Goal: Task Accomplishment & Management: Use online tool/utility

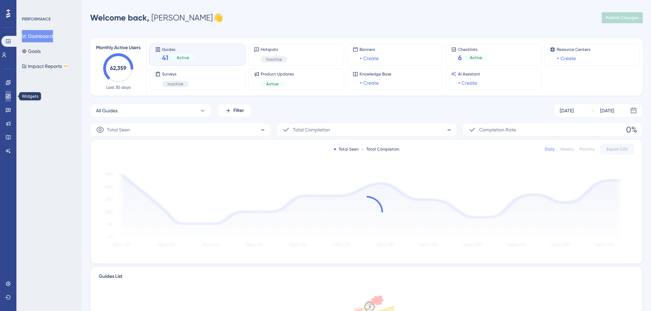
click at [6, 97] on icon at bounding box center [7, 96] width 5 height 5
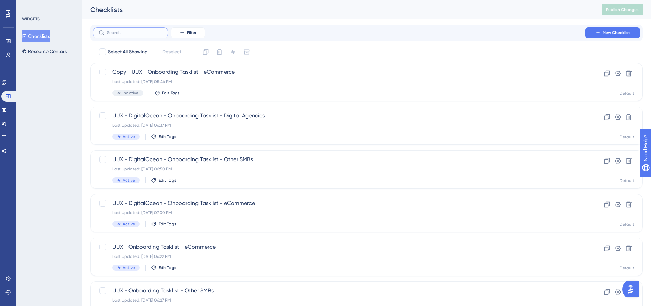
click at [158, 35] on input "text" at bounding box center [134, 32] width 55 height 5
click at [148, 36] on label at bounding box center [130, 32] width 75 height 11
click at [148, 35] on input "text" at bounding box center [134, 32] width 55 height 5
type input "taskls"
checkbox input "true"
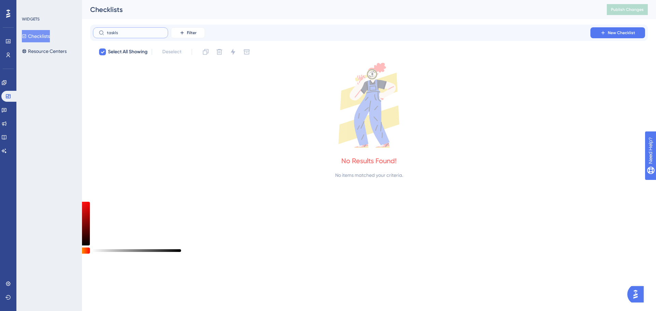
type input "taskl"
checkbox input "false"
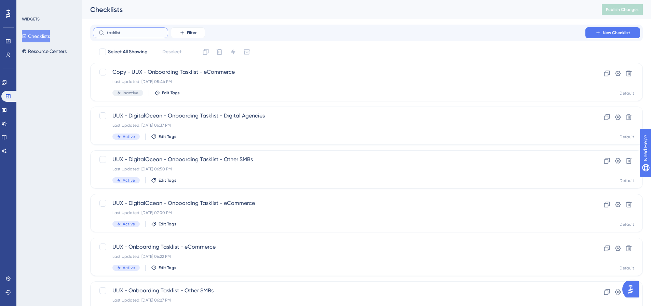
drag, startPoint x: 116, startPoint y: 33, endPoint x: 86, endPoint y: 29, distance: 30.8
click at [86, 29] on div "Performance Users Engagement Widgets Feedback Product Updates Knowledge Base AI…" at bounding box center [366, 253] width 569 height 506
type input "up"
checkbox input "true"
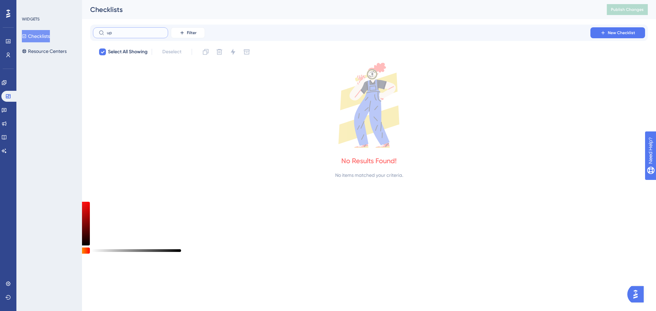
type input "u"
checkbox input "false"
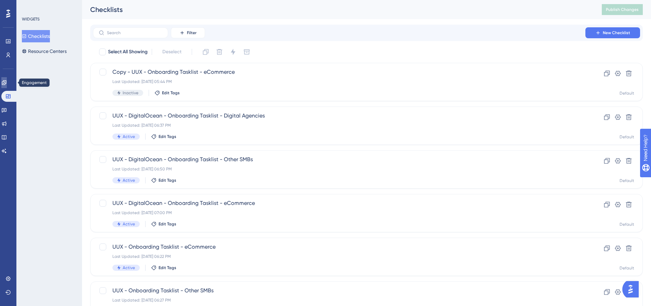
click at [4, 83] on link at bounding box center [3, 82] width 5 height 11
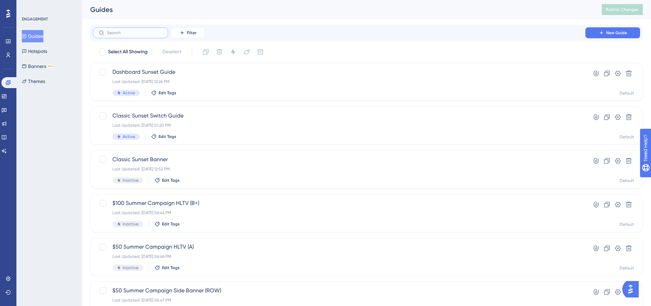
click at [140, 32] on input "text" at bounding box center [134, 32] width 55 height 5
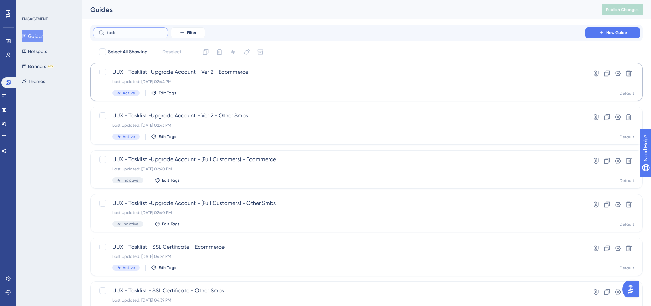
type input "task"
click at [175, 71] on span "UUX - Tasklist -Upgrade Account - Ver 2 - Ecommerce" at bounding box center [339, 72] width 454 height 8
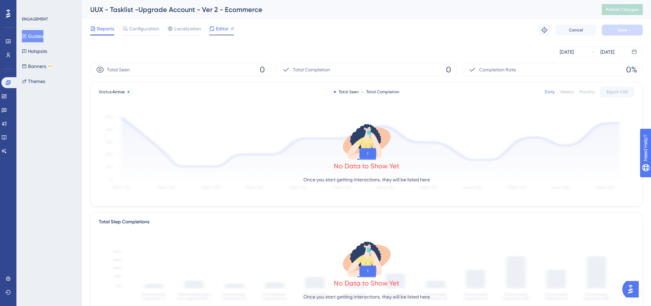
click at [229, 32] on div "Editor" at bounding box center [221, 29] width 25 height 8
click at [209, 31] on div at bounding box center [211, 29] width 5 height 8
click at [143, 32] on span "Configuration" at bounding box center [144, 29] width 30 height 8
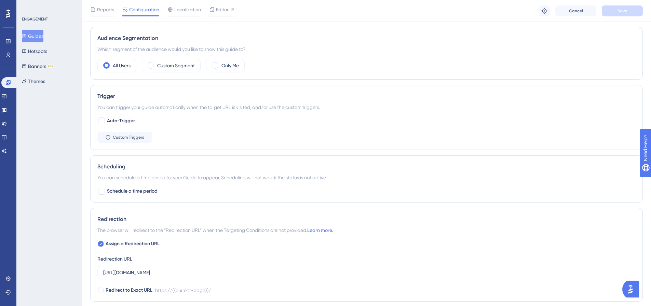
scroll to position [362, 0]
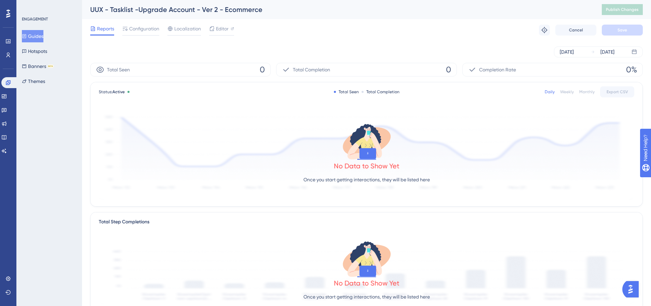
click at [34, 36] on button "Guides" at bounding box center [33, 36] width 22 height 12
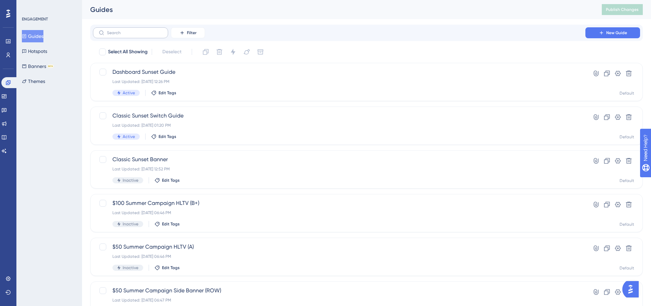
click at [151, 37] on label at bounding box center [130, 32] width 75 height 11
click at [151, 35] on input "text" at bounding box center [134, 32] width 55 height 5
type input "tsa"
checkbox input "true"
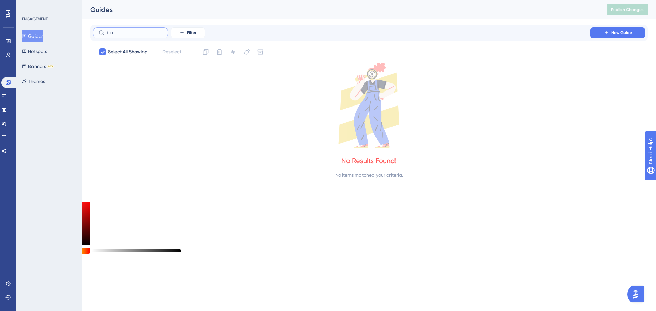
type input "ts"
checkbox input "false"
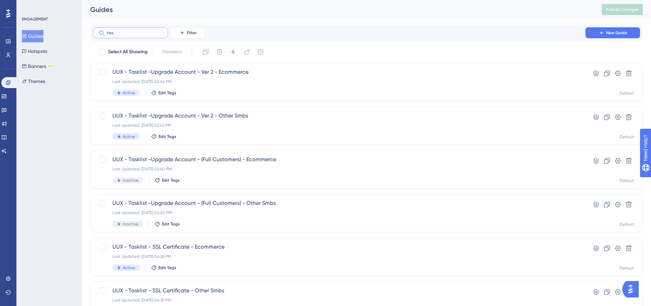
type input "tasl"
checkbox input "true"
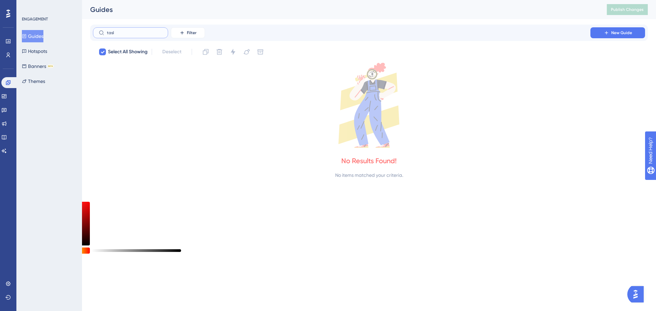
type input "tas"
checkbox input "false"
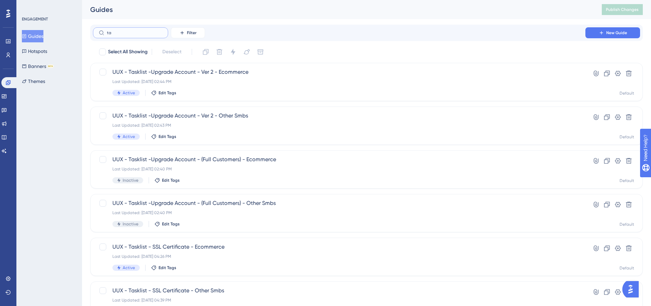
type input "t"
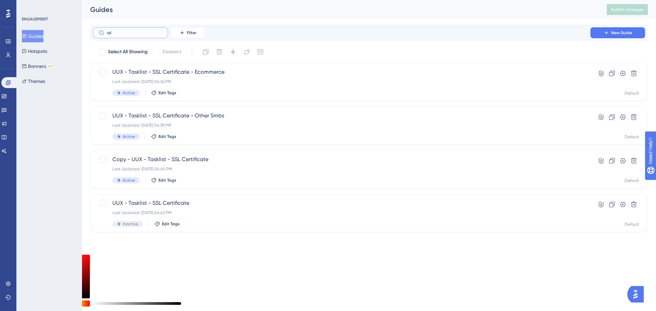
type input "ssl s"
checkbox input "true"
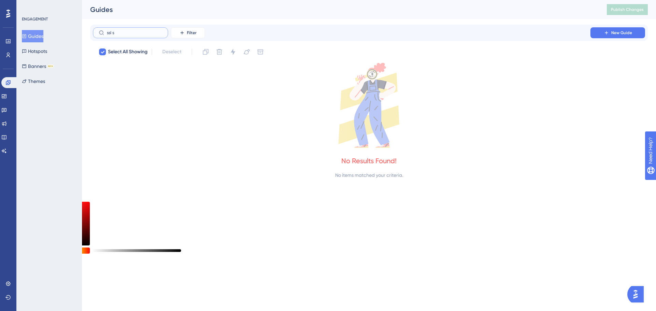
type input "ssl"
checkbox input "false"
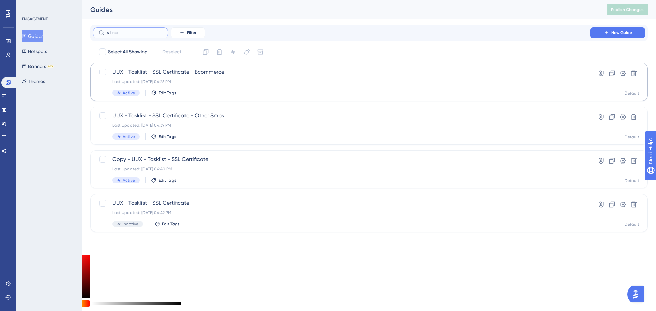
type input "ssl cer"
click at [166, 72] on span "UUX - Tasklist - SSL Certificate - Ecommerce" at bounding box center [341, 72] width 459 height 8
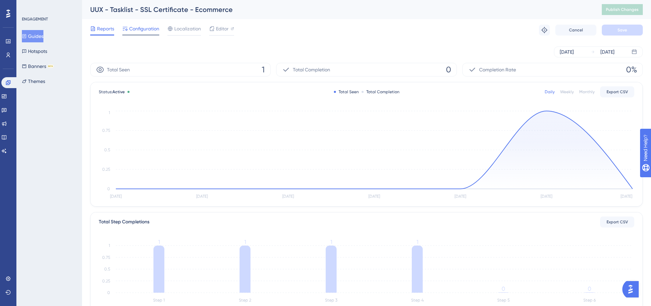
click at [149, 28] on span "Configuration" at bounding box center [144, 29] width 30 height 8
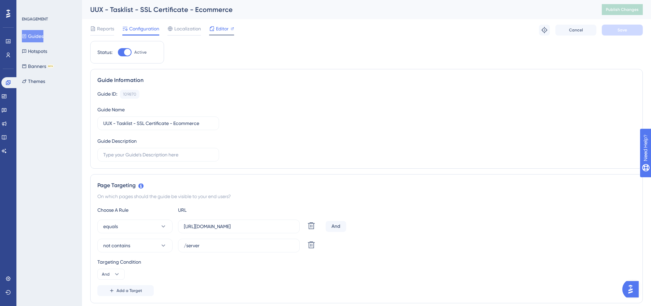
click at [222, 31] on span "Editor" at bounding box center [222, 29] width 13 height 8
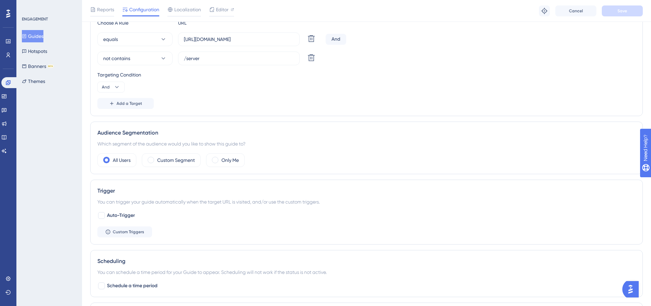
scroll to position [205, 0]
